Goal: Information Seeking & Learning: Learn about a topic

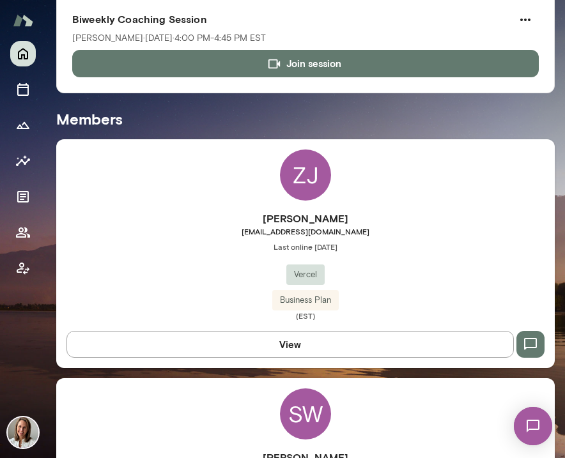
scroll to position [237, 0]
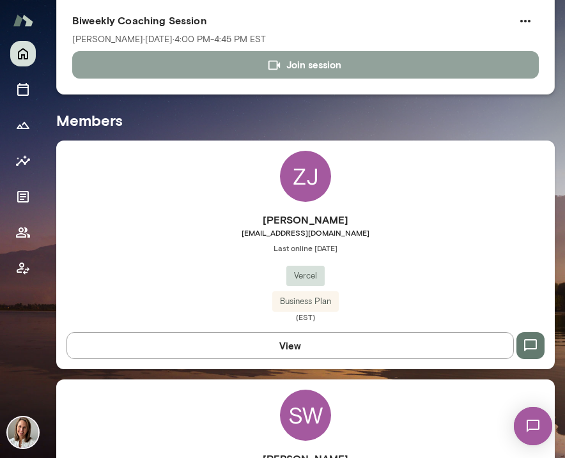
click at [302, 68] on button "Join session" at bounding box center [305, 64] width 467 height 27
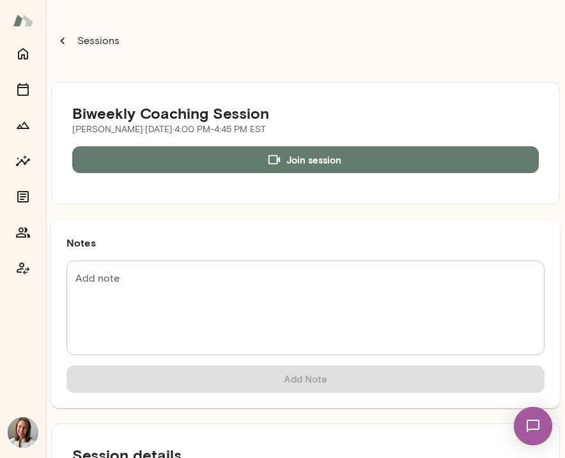
click at [66, 40] on icon "button" at bounding box center [63, 41] width 14 height 14
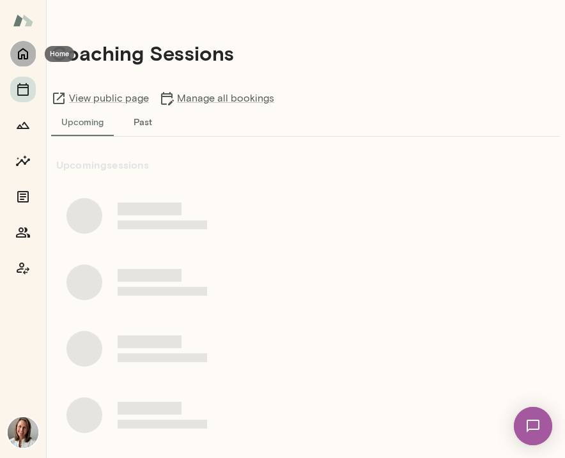
click at [24, 54] on icon "Home" at bounding box center [23, 55] width 10 height 12
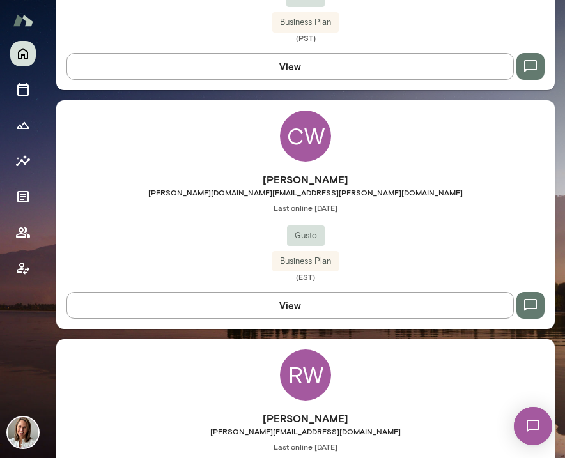
scroll to position [758, 0]
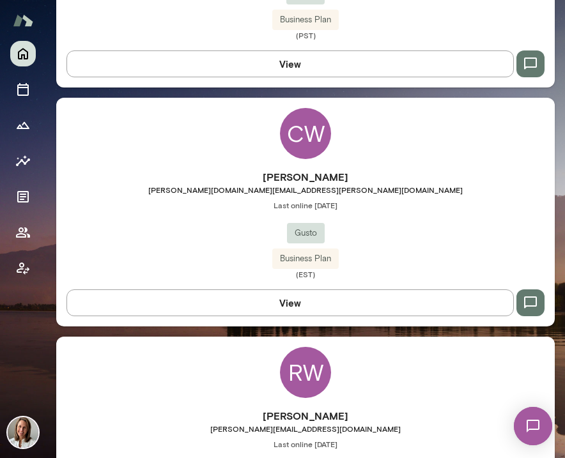
click at [230, 240] on div "[PERSON_NAME] [PERSON_NAME][DOMAIN_NAME][EMAIL_ADDRESS][PERSON_NAME][DOMAIN_NAM…" at bounding box center [305, 224] width 499 height 110
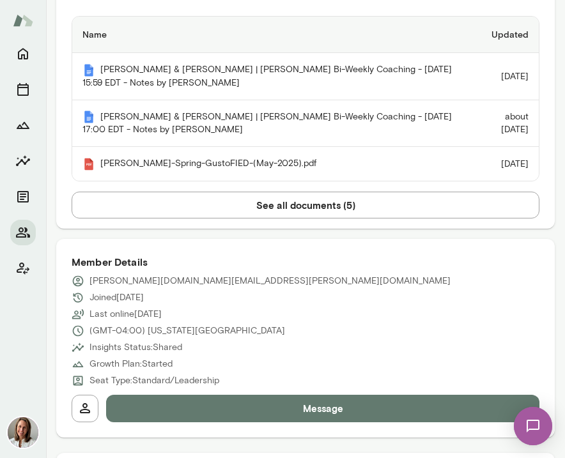
scroll to position [379, 0]
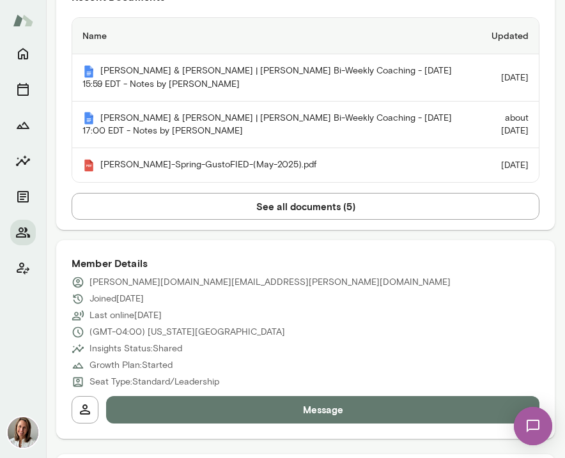
click at [222, 199] on button "See all documents ( 5 )" at bounding box center [306, 206] width 468 height 27
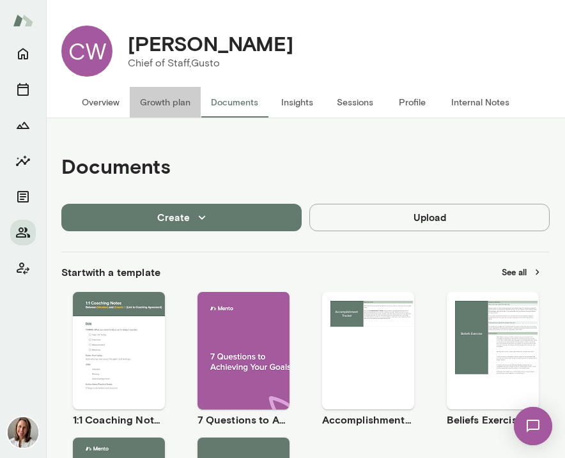
click at [168, 105] on button "Growth plan" at bounding box center [165, 102] width 71 height 31
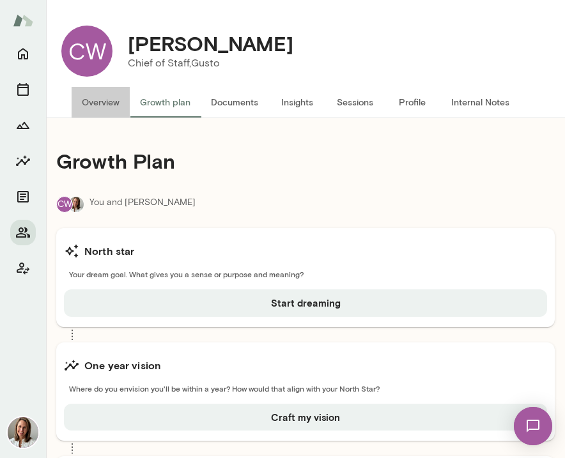
click at [107, 99] on button "Overview" at bounding box center [101, 102] width 58 height 31
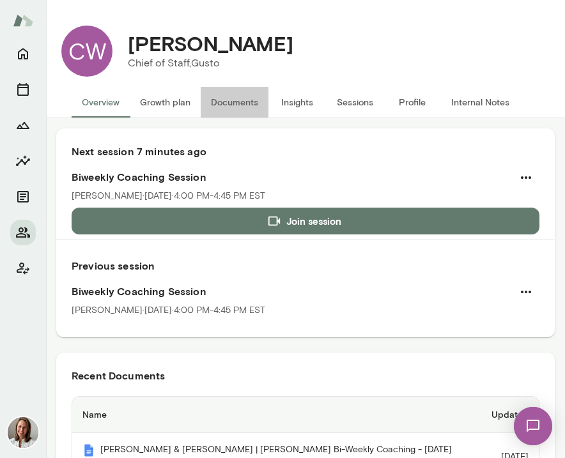
click at [246, 103] on button "Documents" at bounding box center [235, 102] width 68 height 31
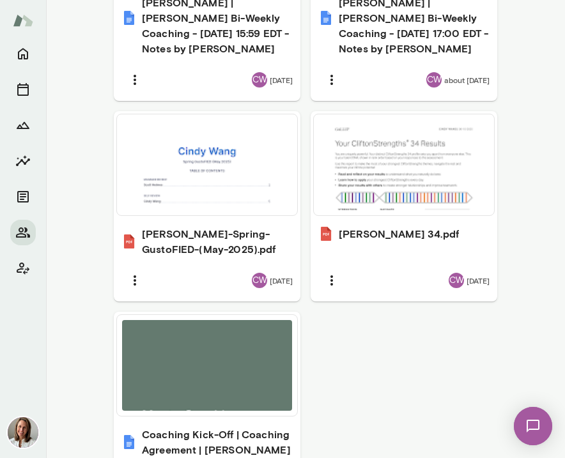
scroll to position [933, 0]
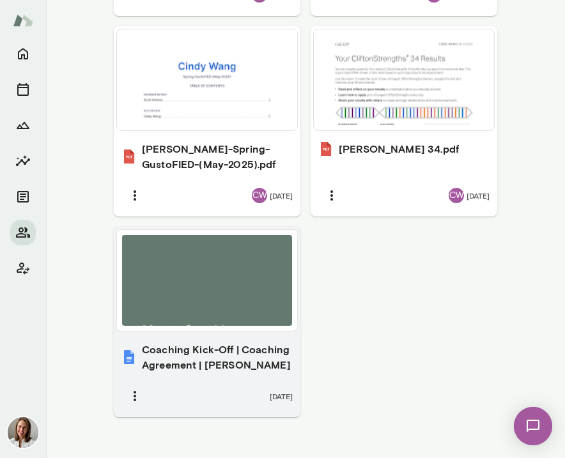
click at [247, 235] on div at bounding box center [207, 280] width 170 height 91
